Goal: Task Accomplishment & Management: Manage account settings

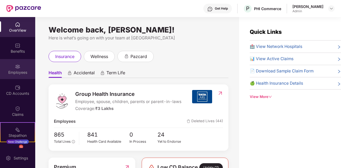
click at [14, 74] on div "Employees" at bounding box center [17, 72] width 35 height 5
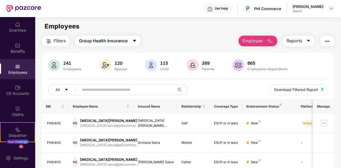
click at [259, 40] on span "Employee" at bounding box center [253, 41] width 20 height 7
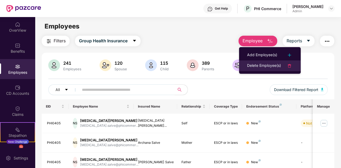
click at [259, 66] on div "Delete Employee(s)" at bounding box center [264, 66] width 34 height 6
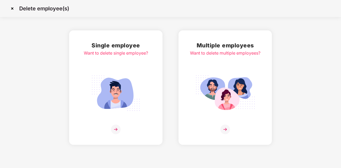
click at [127, 99] on img at bounding box center [116, 94] width 60 height 42
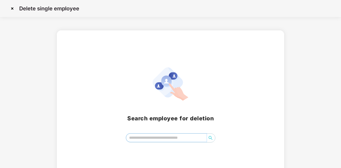
click at [156, 137] on input "search" at bounding box center [166, 138] width 80 height 8
type input "*****"
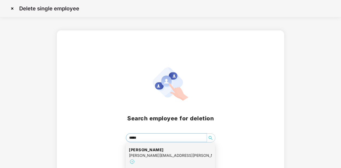
click at [178, 151] on h4 "Samidha Phadtare" at bounding box center [170, 150] width 83 height 5
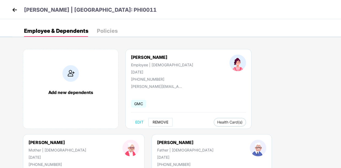
click at [162, 122] on span "REMOVE" at bounding box center [161, 122] width 16 height 4
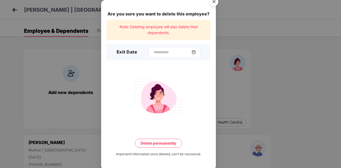
click at [196, 50] on img at bounding box center [194, 52] width 4 height 4
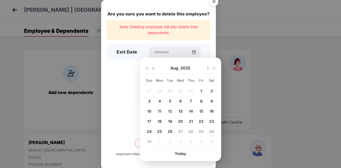
click at [199, 121] on span "22" at bounding box center [201, 121] width 5 height 5
type input "**********"
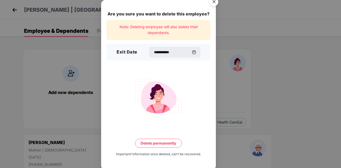
click at [167, 143] on button "Delete permanently" at bounding box center [158, 143] width 47 height 9
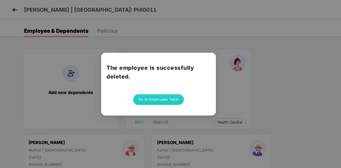
click at [158, 101] on button "Go to Employees Table" at bounding box center [158, 100] width 51 height 11
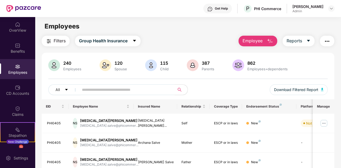
click at [256, 42] on span "Employee" at bounding box center [253, 41] width 20 height 7
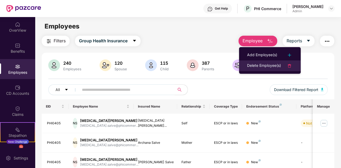
click at [259, 65] on div "Delete Employee(s)" at bounding box center [264, 66] width 34 height 6
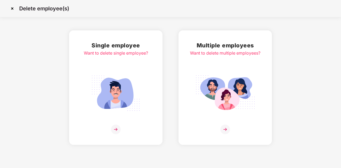
click at [137, 92] on img at bounding box center [116, 94] width 60 height 42
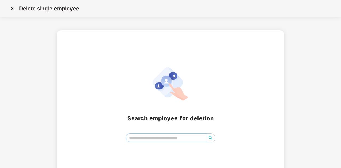
click at [136, 139] on input "search" at bounding box center [166, 138] width 80 height 8
type input "*****"
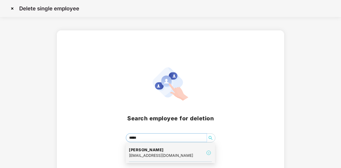
click at [144, 156] on div "[EMAIL_ADDRESS][DOMAIN_NAME]" at bounding box center [161, 156] width 64 height 6
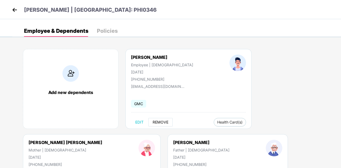
click at [162, 125] on button "REMOVE" at bounding box center [160, 122] width 24 height 9
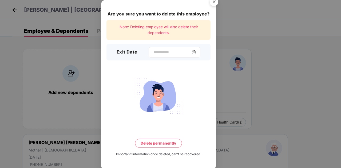
click at [196, 50] on img at bounding box center [194, 52] width 4 height 4
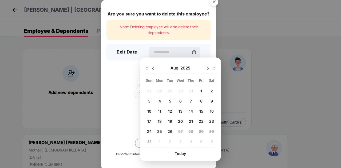
click at [159, 121] on span "18" at bounding box center [160, 121] width 4 height 5
type input "**********"
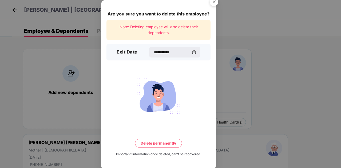
click at [160, 144] on button "Delete permanently" at bounding box center [158, 143] width 47 height 9
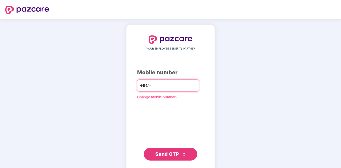
click at [168, 85] on input "number" at bounding box center [174, 85] width 44 height 9
type input "**********"
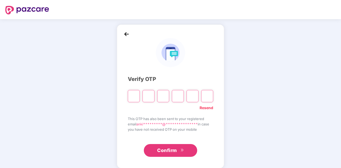
type input "*"
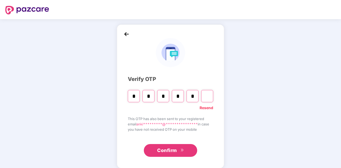
type input "*"
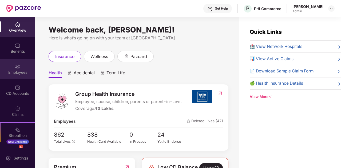
click at [22, 69] on div "Employees" at bounding box center [17, 69] width 35 height 20
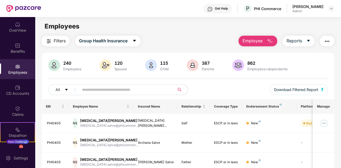
click at [255, 42] on span "Employee" at bounding box center [253, 41] width 20 height 7
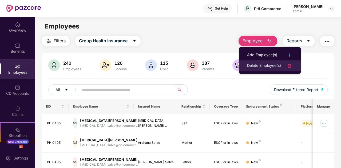
click at [265, 67] on div "Delete Employee(s)" at bounding box center [264, 66] width 34 height 6
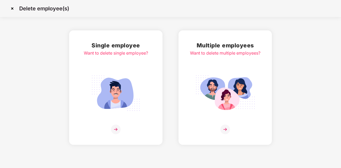
click at [134, 93] on img at bounding box center [116, 94] width 60 height 42
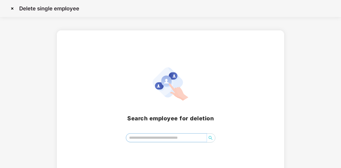
click at [157, 137] on input "search" at bounding box center [166, 138] width 80 height 8
click at [212, 139] on icon "search" at bounding box center [210, 138] width 4 height 4
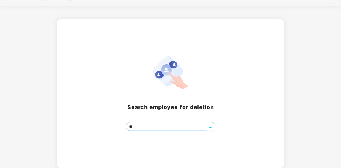
type input "***"
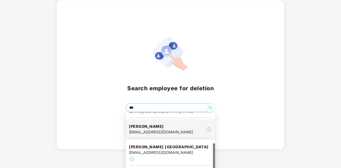
scroll to position [38, 0]
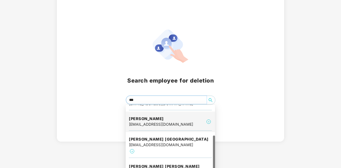
click at [187, 122] on div "Athaul [PERSON_NAME] [PERSON_NAME][EMAIL_ADDRESS][DOMAIN_NAME]" at bounding box center [170, 122] width 83 height 18
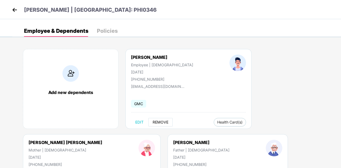
click at [163, 121] on span "REMOVE" at bounding box center [161, 122] width 16 height 4
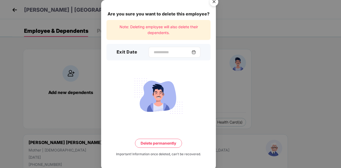
click at [199, 54] on div at bounding box center [175, 52] width 52 height 11
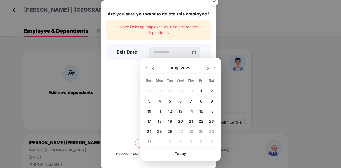
click at [161, 123] on span "18" at bounding box center [160, 121] width 4 height 5
type input "**********"
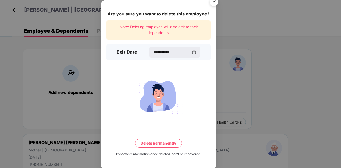
click at [163, 142] on button "Delete permanently" at bounding box center [158, 143] width 47 height 9
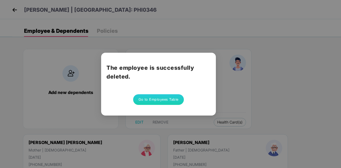
click at [162, 101] on button "Go to Employees Table" at bounding box center [158, 100] width 51 height 11
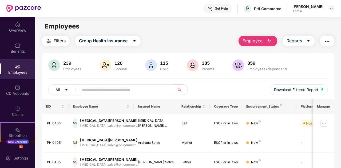
click at [261, 41] on span "Employee" at bounding box center [253, 41] width 20 height 7
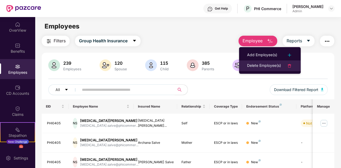
click at [265, 67] on div "Delete Employee(s)" at bounding box center [264, 66] width 34 height 6
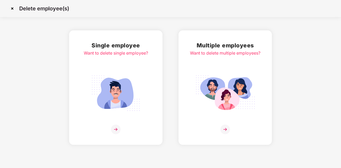
click at [115, 131] on img at bounding box center [116, 130] width 10 height 10
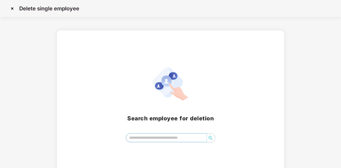
click at [155, 137] on input "search" at bounding box center [166, 138] width 80 height 8
type input "****"
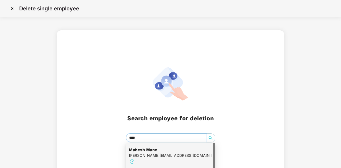
click at [193, 148] on div "[PERSON_NAME] [PERSON_NAME][EMAIL_ADDRESS][DOMAIN_NAME]" at bounding box center [170, 156] width 83 height 24
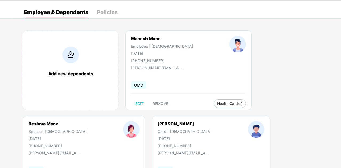
scroll to position [27, 0]
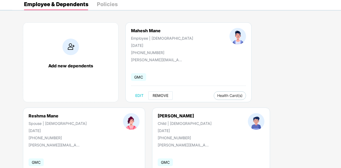
click at [160, 95] on span "REMOVE" at bounding box center [161, 96] width 16 height 4
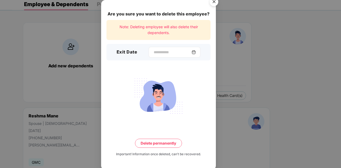
click at [196, 52] on img at bounding box center [194, 52] width 4 height 4
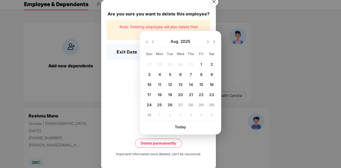
click at [190, 83] on span "14" at bounding box center [191, 84] width 4 height 5
type input "**********"
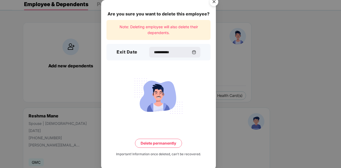
click at [163, 144] on button "Delete permanently" at bounding box center [158, 143] width 47 height 9
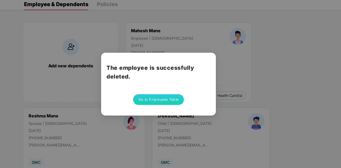
click at [164, 101] on button "Go to Employees Table" at bounding box center [158, 100] width 51 height 11
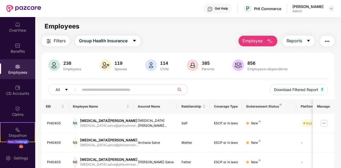
click at [258, 37] on button "Employee" at bounding box center [258, 41] width 39 height 11
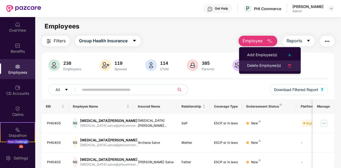
click at [265, 66] on div "Delete Employee(s)" at bounding box center [264, 66] width 34 height 6
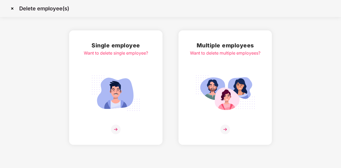
click at [116, 129] on img at bounding box center [116, 130] width 10 height 10
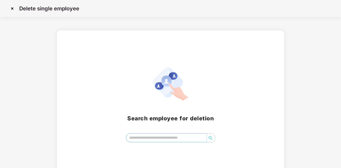
click at [143, 136] on input "search" at bounding box center [166, 138] width 80 height 8
type input "**"
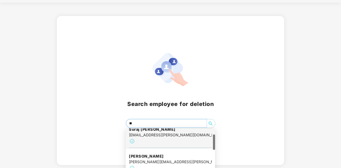
scroll to position [27, 0]
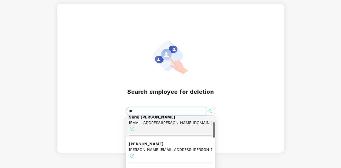
click at [185, 120] on div "[EMAIL_ADDRESS][PERSON_NAME][DOMAIN_NAME]" at bounding box center [170, 123] width 83 height 6
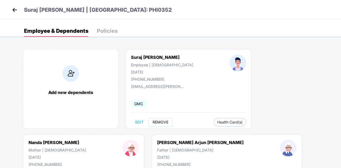
click at [159, 123] on span "REMOVE" at bounding box center [161, 122] width 16 height 4
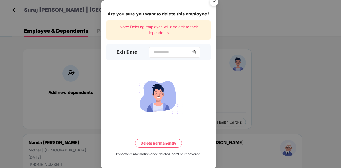
click at [196, 51] on img at bounding box center [194, 52] width 4 height 4
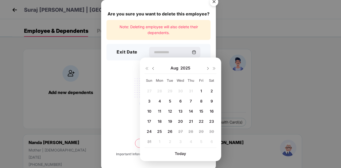
click at [191, 112] on span "14" at bounding box center [191, 111] width 4 height 5
type input "**********"
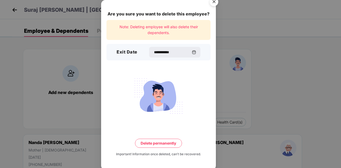
click at [164, 141] on button "Delete permanently" at bounding box center [158, 143] width 47 height 9
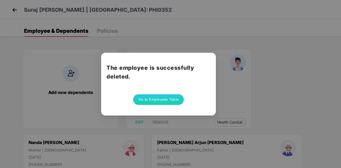
click at [162, 101] on button "Go to Employees Table" at bounding box center [158, 100] width 51 height 11
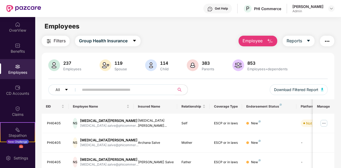
click at [258, 41] on span "Employee" at bounding box center [253, 41] width 20 height 7
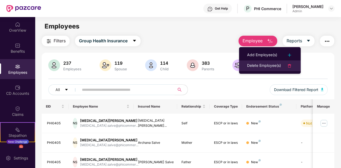
click at [258, 65] on div "Delete Employee(s)" at bounding box center [264, 66] width 34 height 6
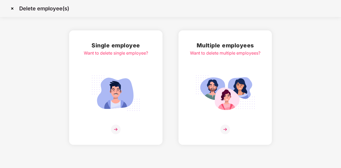
click at [118, 129] on img at bounding box center [116, 130] width 10 height 10
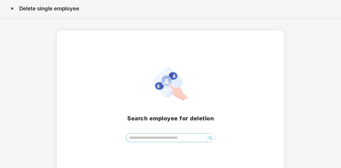
click at [142, 138] on input "search" at bounding box center [166, 138] width 80 height 8
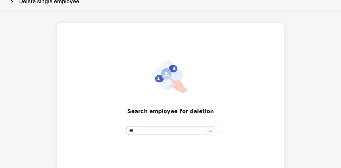
scroll to position [11, 0]
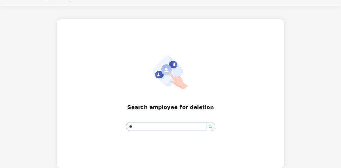
type input "*"
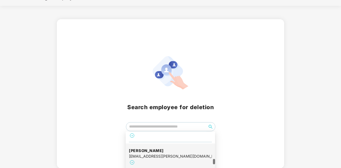
click at [7, 26] on div "Search employee for deletion" at bounding box center [170, 93] width 341 height 149
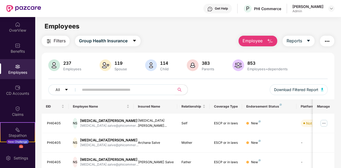
click at [123, 93] on input "text" at bounding box center [125, 90] width 86 height 8
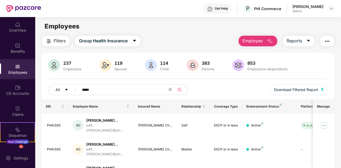
type input "*****"
click at [253, 40] on span "Employee" at bounding box center [253, 41] width 20 height 7
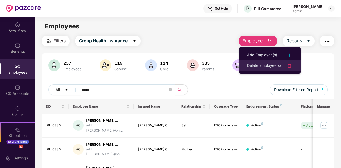
click at [263, 65] on div "Delete Employee(s)" at bounding box center [264, 66] width 34 height 6
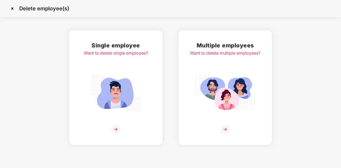
click at [117, 129] on img at bounding box center [116, 130] width 10 height 10
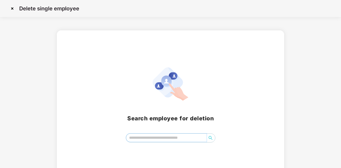
click at [146, 136] on input "search" at bounding box center [166, 138] width 80 height 8
type input "*"
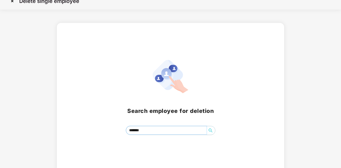
scroll to position [11, 0]
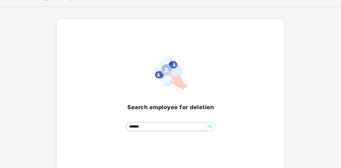
click at [210, 128] on icon "search" at bounding box center [210, 127] width 4 height 4
click at [211, 126] on icon "search" at bounding box center [210, 127] width 4 height 4
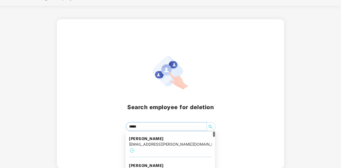
scroll to position [29, 0]
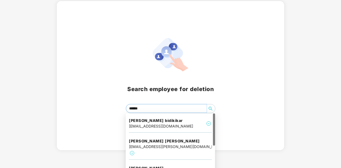
type input "*******"
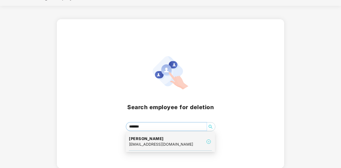
click at [188, 140] on div "[PERSON_NAME] [EMAIL_ADDRESS][DOMAIN_NAME]" at bounding box center [170, 142] width 83 height 18
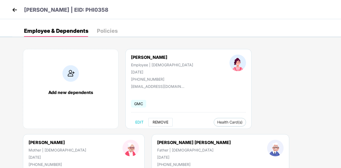
click at [162, 123] on span "REMOVE" at bounding box center [161, 122] width 16 height 4
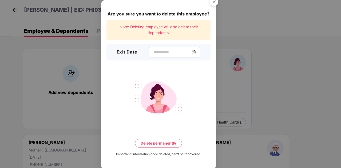
click at [197, 50] on div at bounding box center [175, 52] width 52 height 11
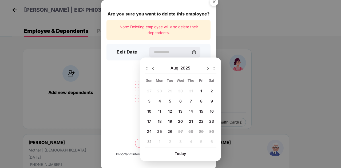
click at [201, 93] on span "1" at bounding box center [201, 91] width 2 height 5
type input "**********"
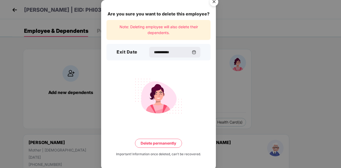
click at [162, 143] on button "Delete permanently" at bounding box center [158, 143] width 47 height 9
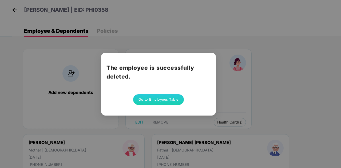
click at [163, 100] on button "Go to Employees Table" at bounding box center [158, 100] width 51 height 11
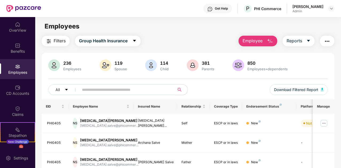
click at [139, 92] on input "text" at bounding box center [125, 90] width 86 height 8
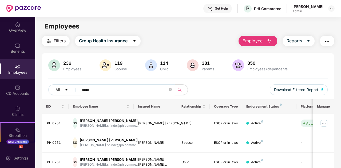
type input "*****"
click at [255, 42] on span "Employee" at bounding box center [253, 41] width 20 height 7
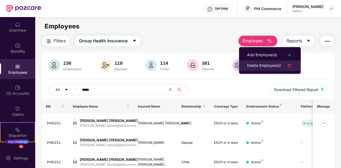
click at [259, 66] on div "Delete Employee(s)" at bounding box center [264, 66] width 34 height 6
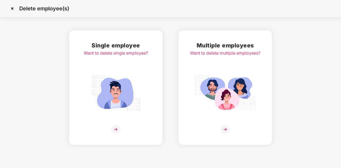
click at [115, 131] on img at bounding box center [116, 130] width 10 height 10
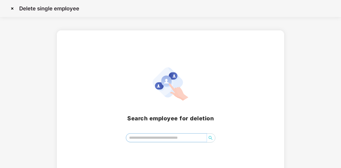
click at [151, 140] on input "search" at bounding box center [166, 138] width 80 height 8
type input "**"
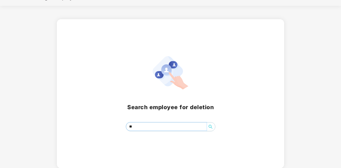
click at [143, 127] on input "**" at bounding box center [166, 127] width 80 height 8
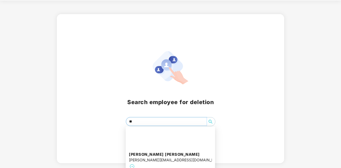
scroll to position [294, 0]
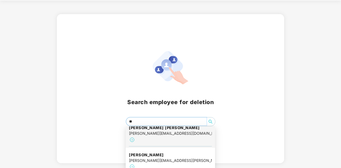
click at [166, 134] on div "[PERSON_NAME][EMAIL_ADDRESS][DOMAIN_NAME]" at bounding box center [170, 134] width 83 height 6
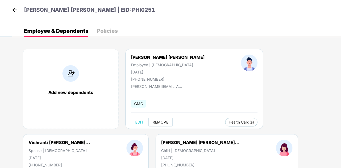
click at [160, 123] on span "REMOVE" at bounding box center [161, 122] width 16 height 4
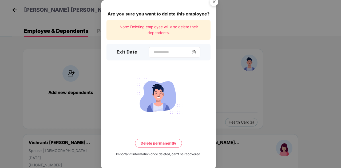
click at [198, 55] on div at bounding box center [175, 52] width 52 height 11
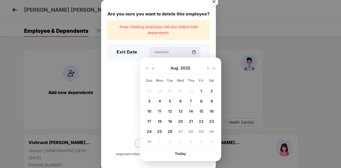
click at [153, 69] on img at bounding box center [153, 68] width 4 height 4
click at [191, 132] on span "31" at bounding box center [191, 131] width 4 height 5
type input "**********"
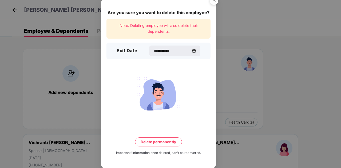
scroll to position [2, 0]
click at [175, 141] on button "Delete permanently" at bounding box center [158, 141] width 47 height 9
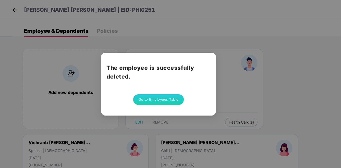
scroll to position [0, 0]
click at [159, 102] on button "Go to Employees Table" at bounding box center [158, 100] width 51 height 11
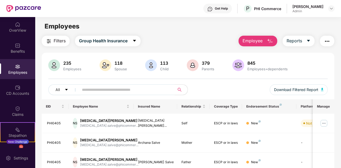
click at [129, 91] on input "text" at bounding box center [125, 90] width 86 height 8
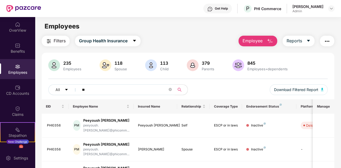
type input "*"
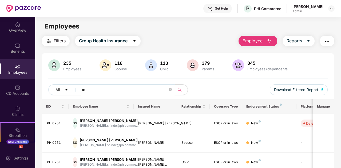
type input "*"
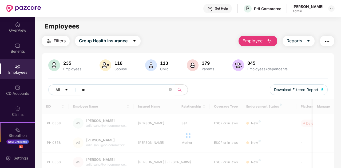
type input "*"
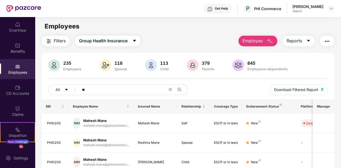
type input "*"
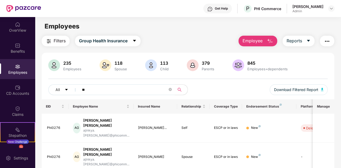
type input "*"
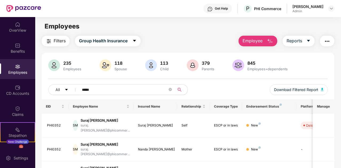
click at [154, 92] on input "*****" at bounding box center [125, 90] width 86 height 8
type input "*"
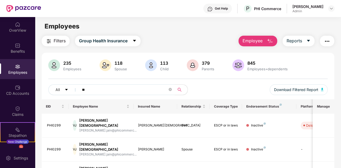
type input "*"
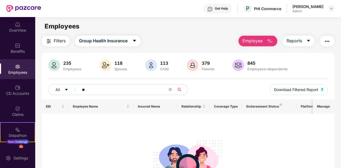
type input "*"
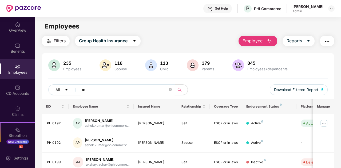
type input "*"
